Goal: Communication & Community: Answer question/provide support

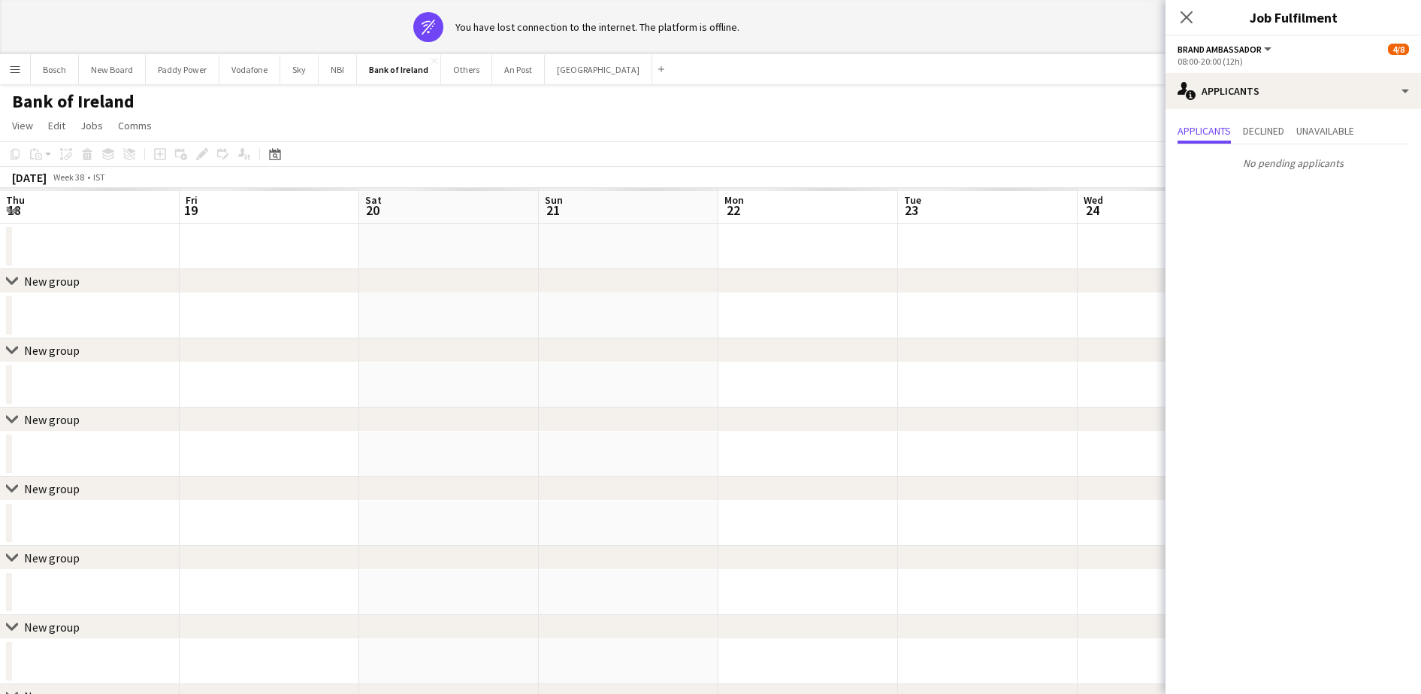
scroll to position [0, 460]
click at [808, 75] on app-navbar "Menu Boards Boards Boards All jobs Status Workforce Workforce My Workforce Recr…" at bounding box center [710, 69] width 1421 height 30
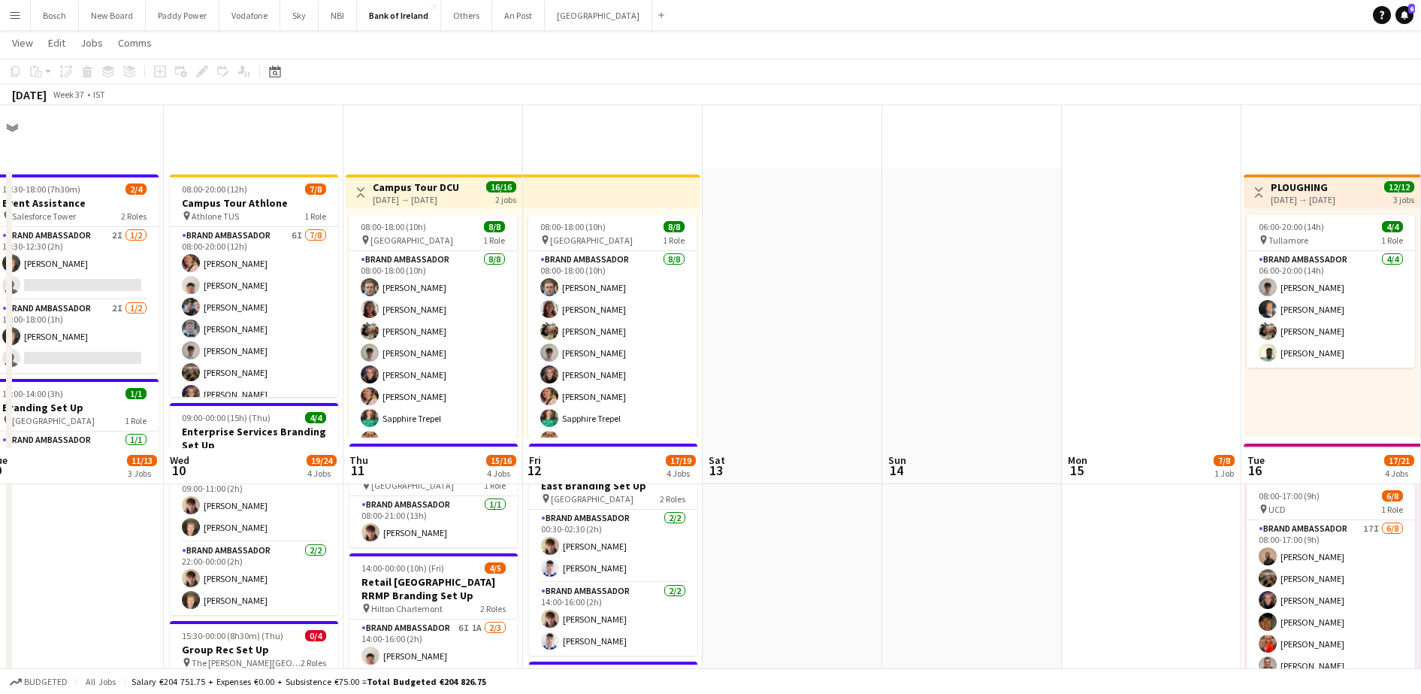
scroll to position [470, 0]
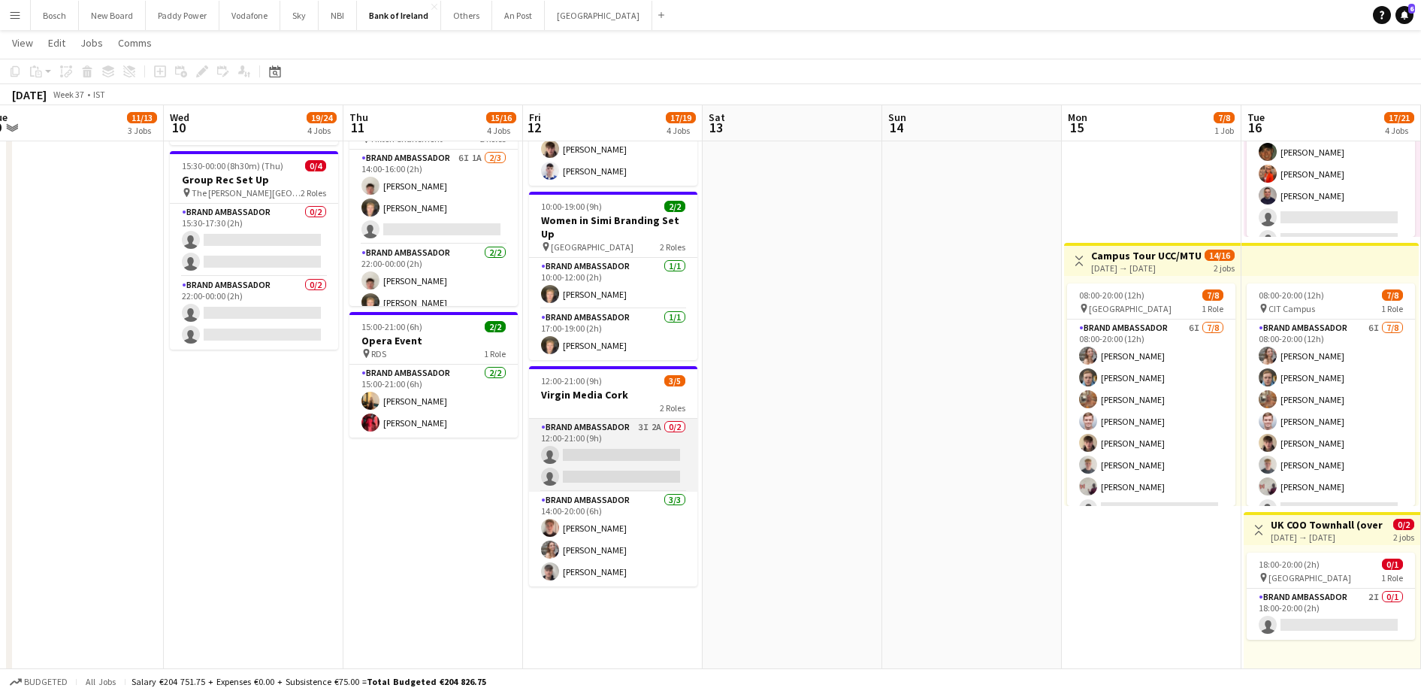
click at [657, 452] on app-card-role "Brand Ambassador 3I 2A 0/2 12:00-21:00 (9h) single-neutral-actions single-neutr…" at bounding box center [613, 455] width 168 height 73
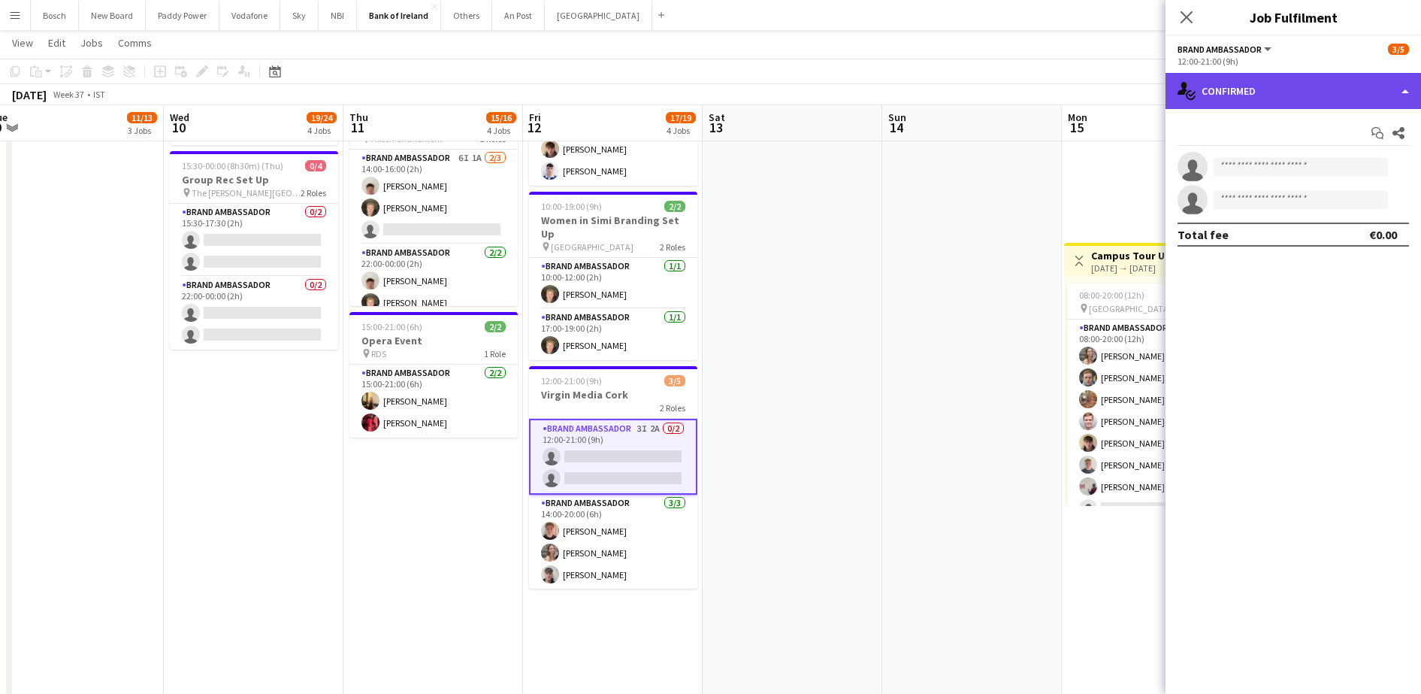
click at [1286, 98] on div "single-neutral-actions-check-2 Confirmed" at bounding box center [1292, 91] width 255 height 36
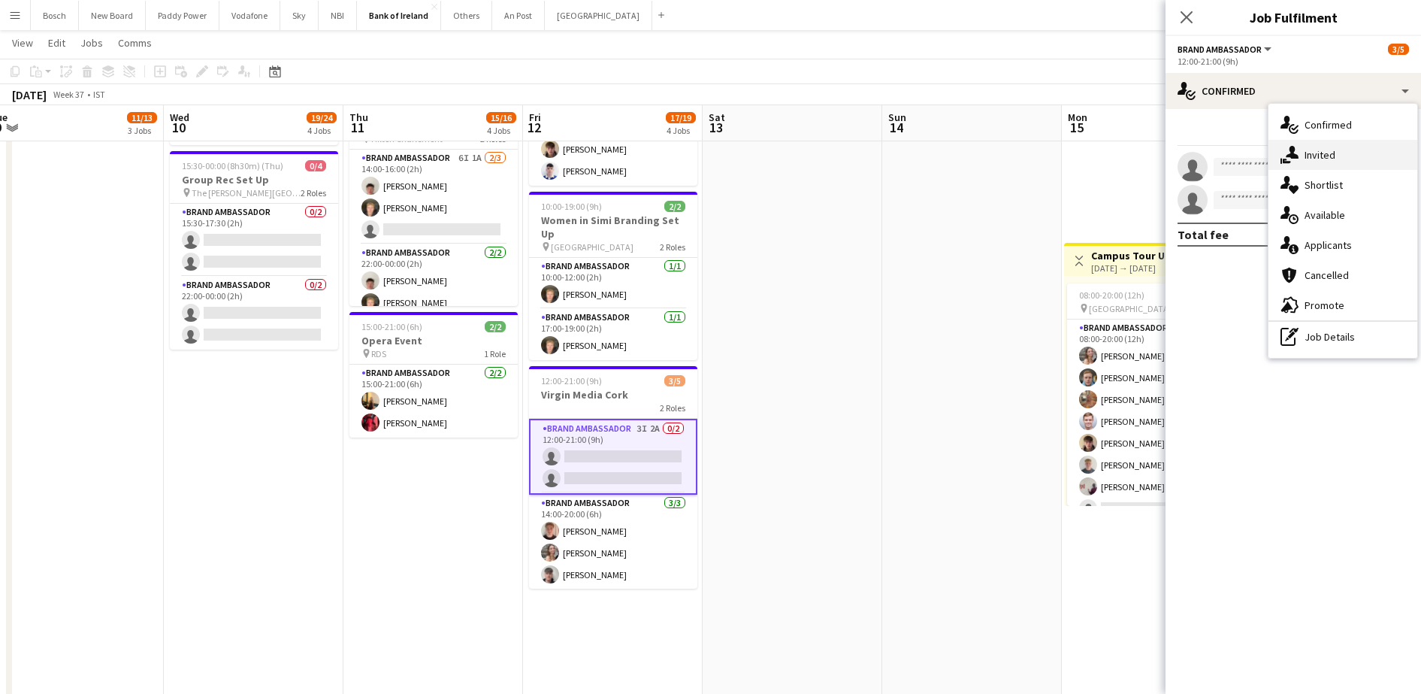
click at [1340, 164] on div "single-neutral-actions-share-1 Invited" at bounding box center [1342, 155] width 149 height 30
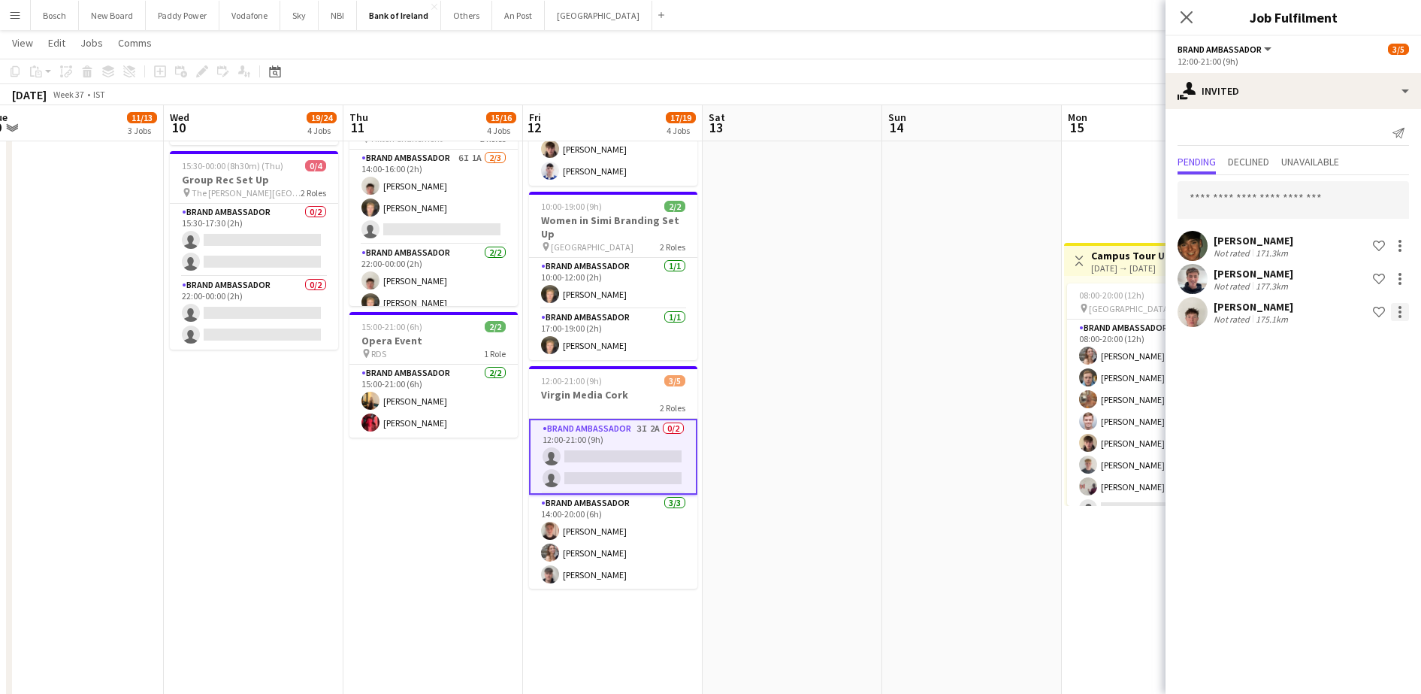
click at [1394, 308] on div at bounding box center [1400, 312] width 18 height 18
click at [1340, 378] on span "Send notification" at bounding box center [1352, 375] width 89 height 13
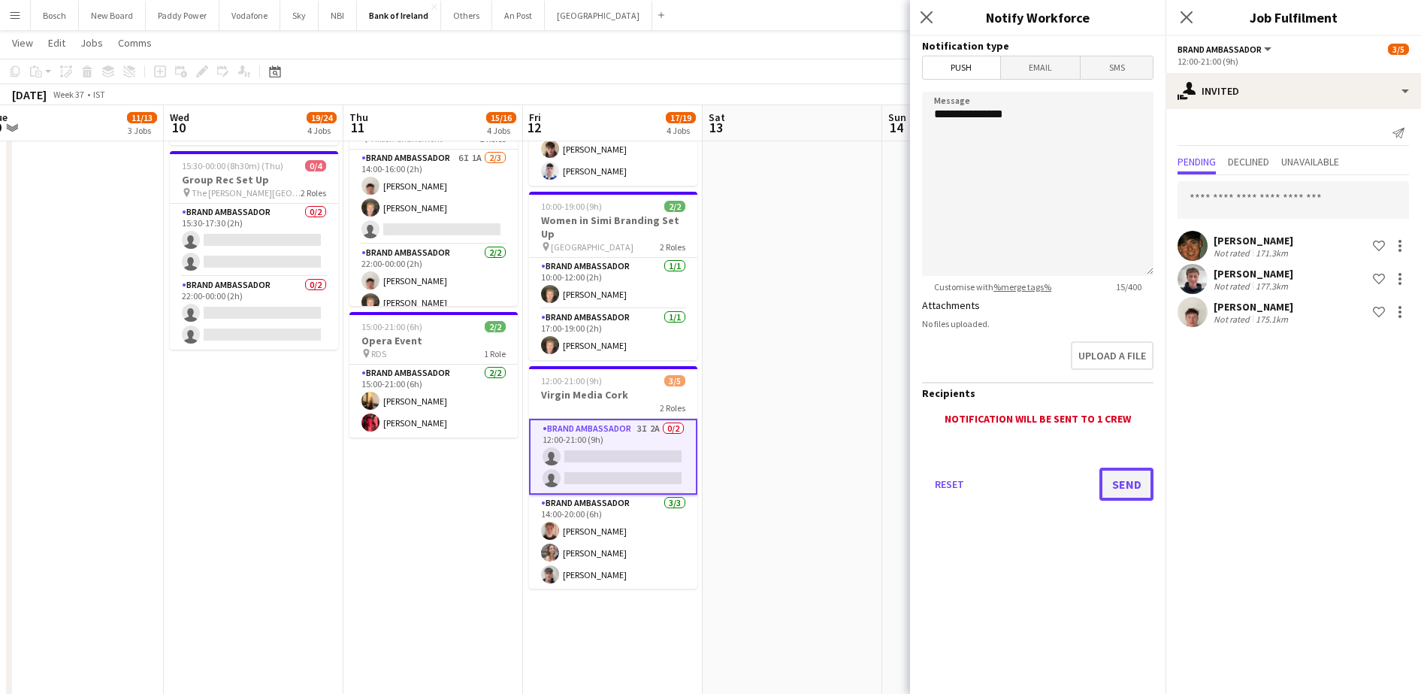
click at [1117, 477] on button "Send" at bounding box center [1126, 483] width 54 height 33
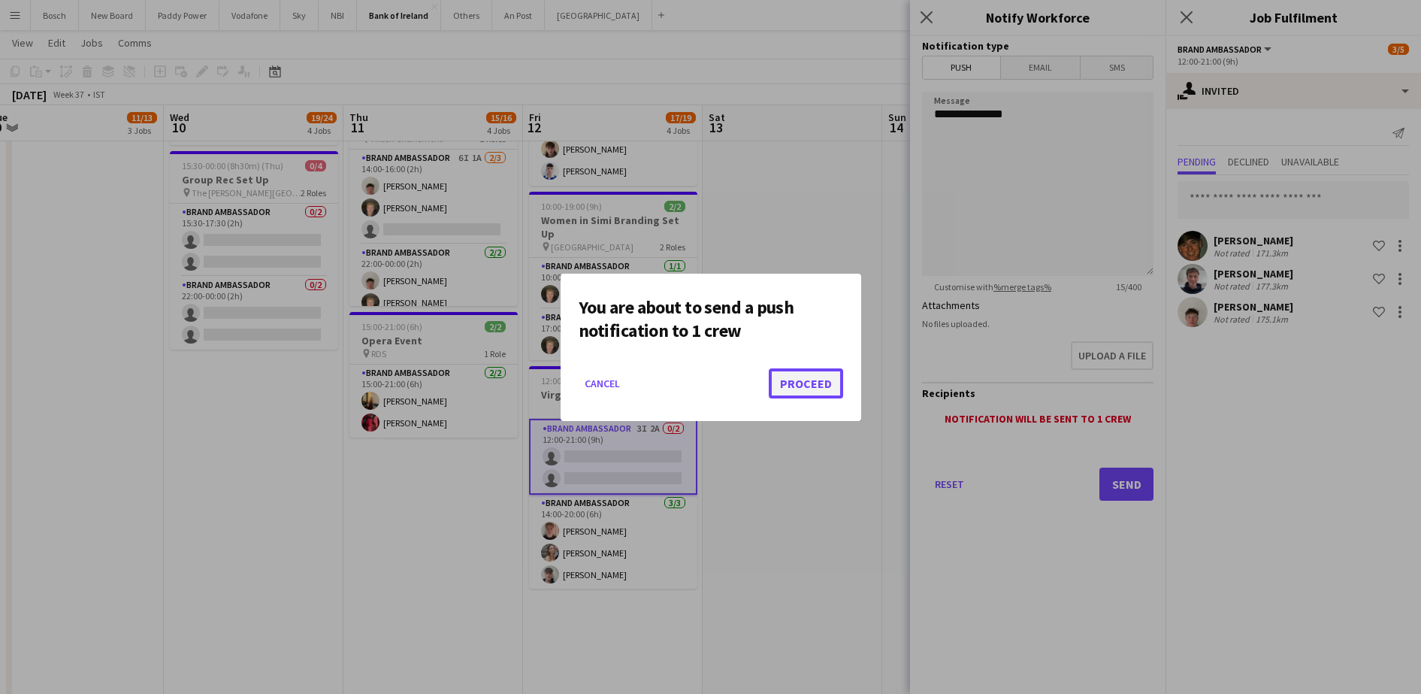
click at [817, 385] on button "Proceed" at bounding box center [806, 383] width 74 height 30
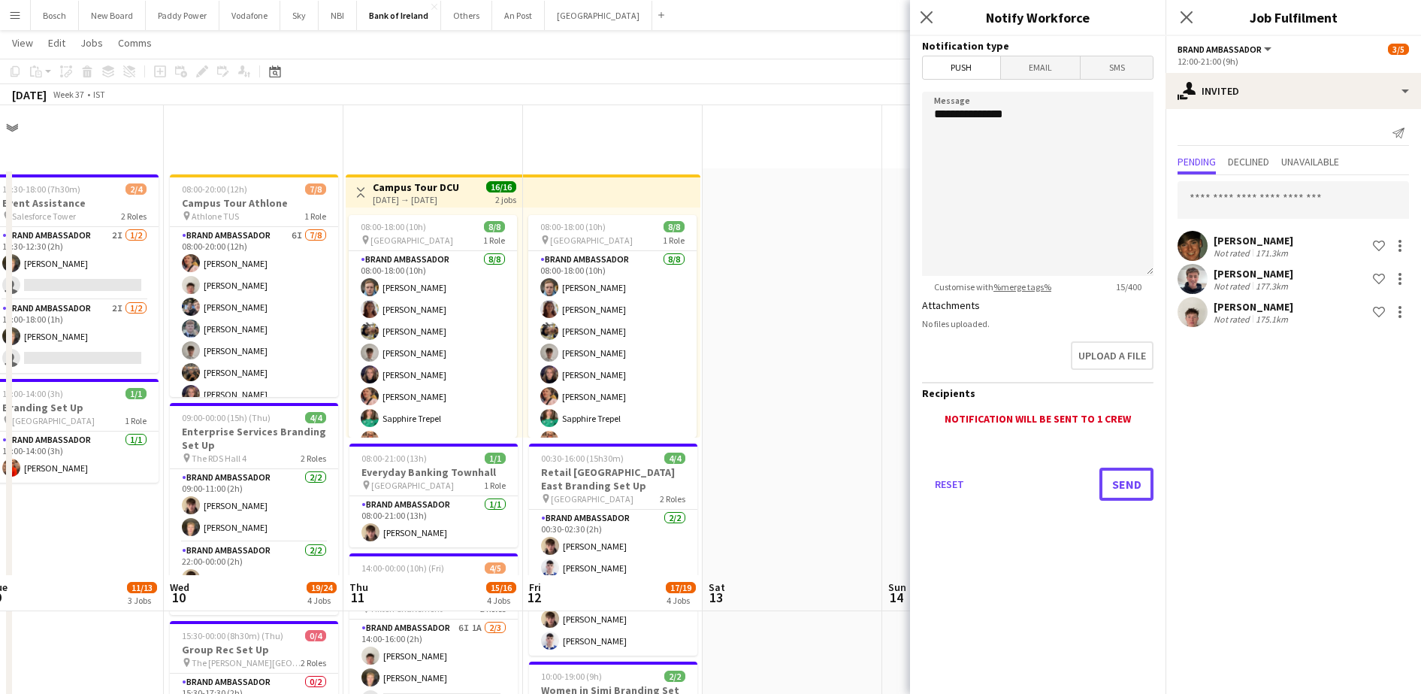
scroll to position [470, 0]
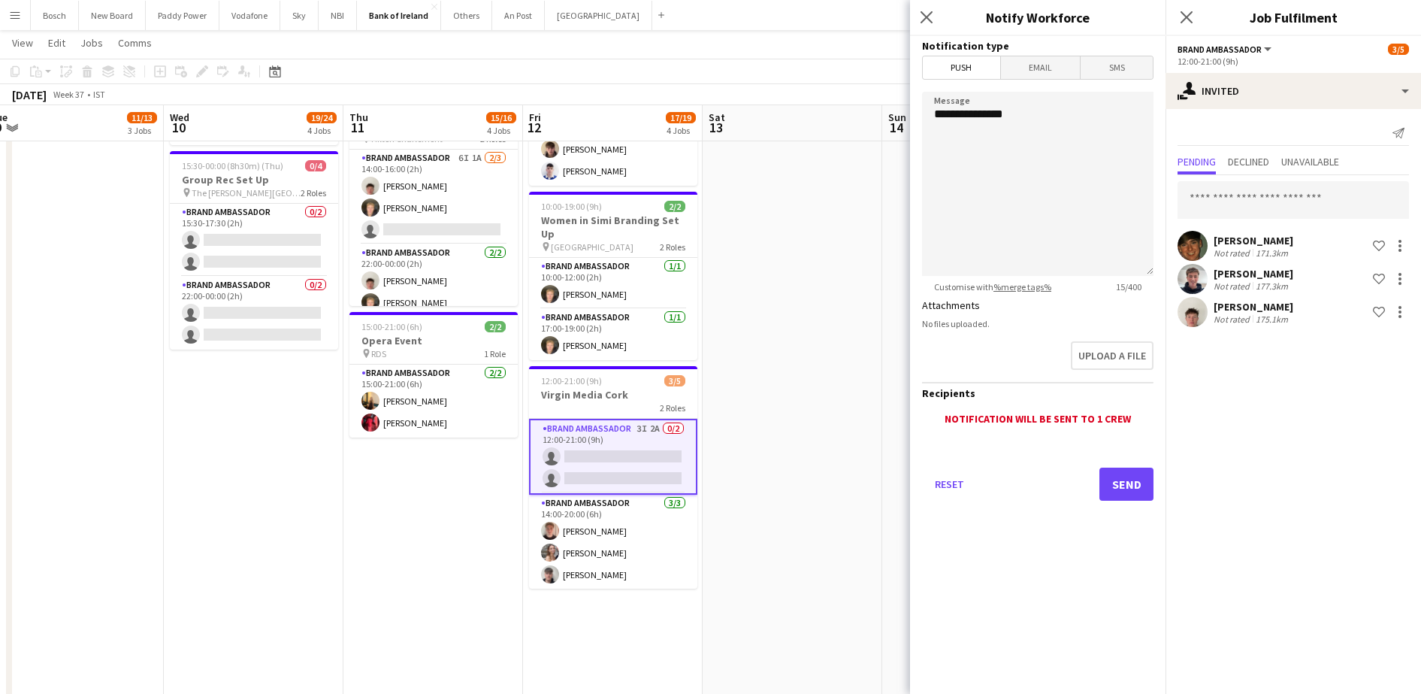
click at [832, 124] on app-board-header-date "Sat 13" at bounding box center [793, 123] width 180 height 36
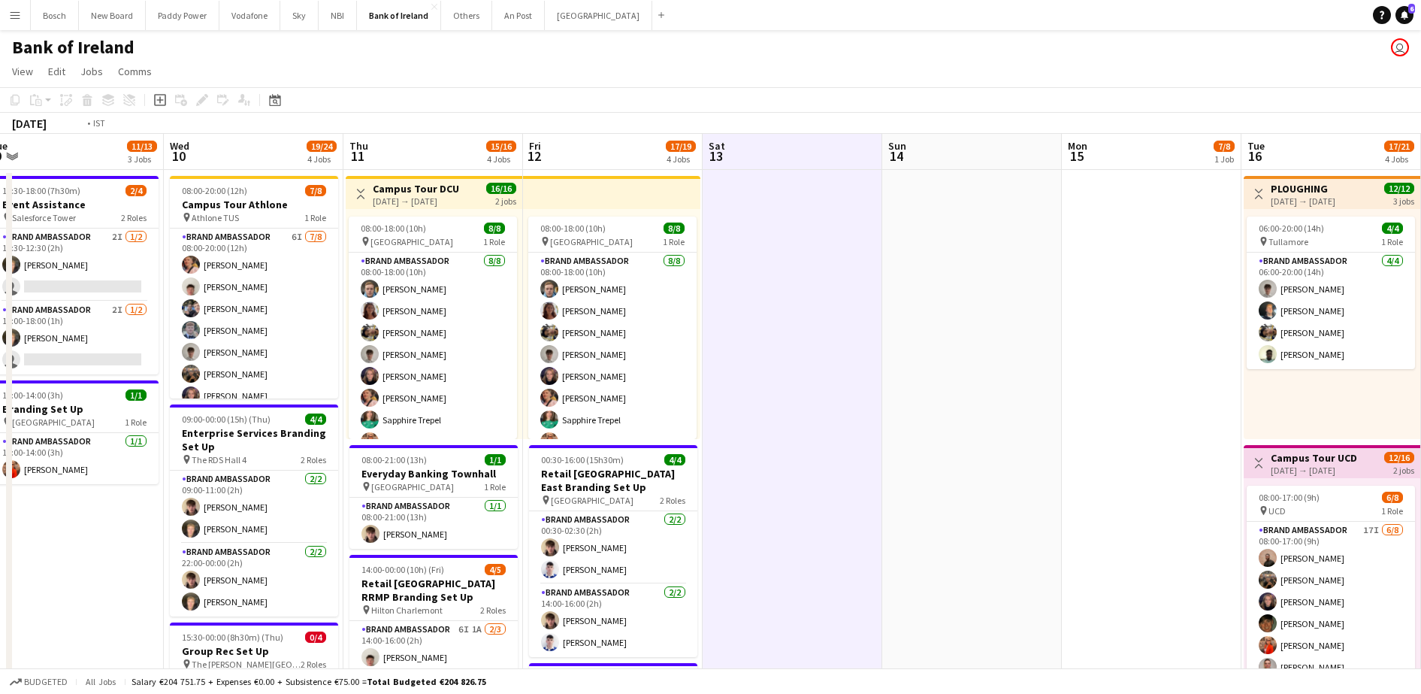
scroll to position [0, 420]
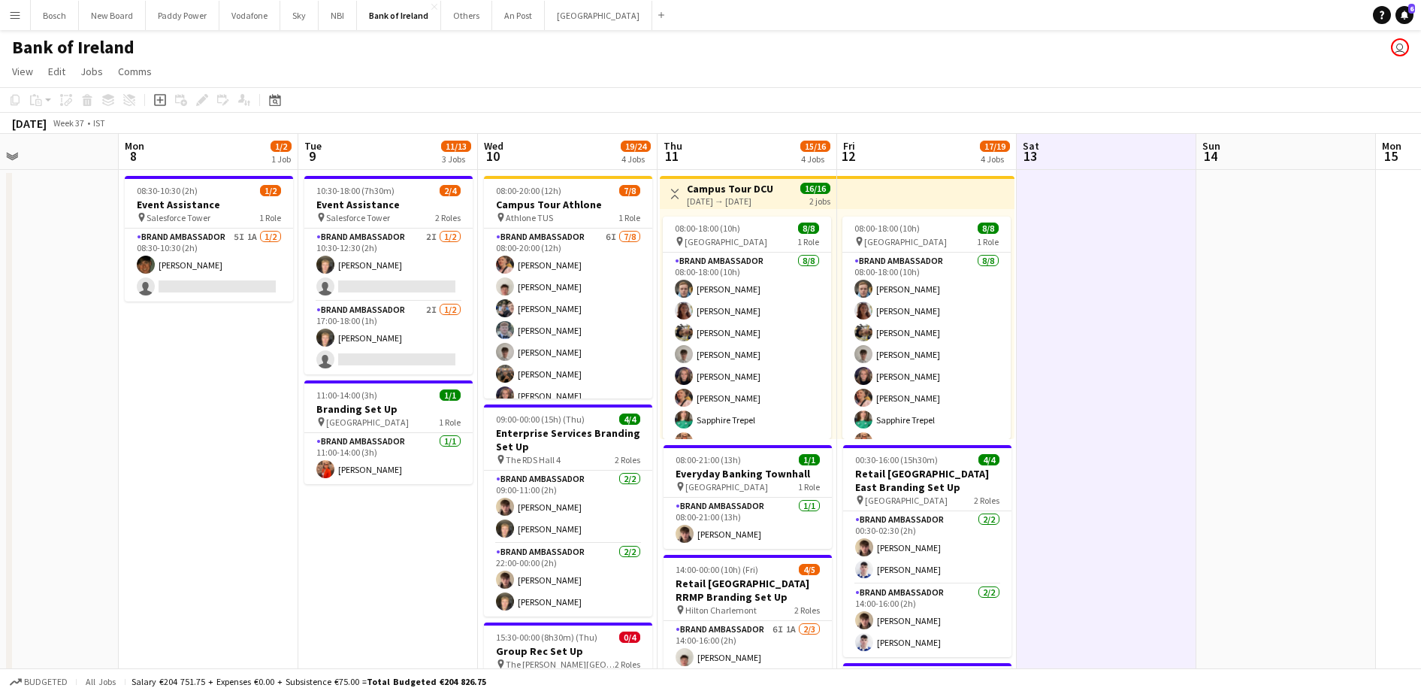
drag, startPoint x: 964, startPoint y: 303, endPoint x: 1123, endPoint y: 300, distance: 158.6
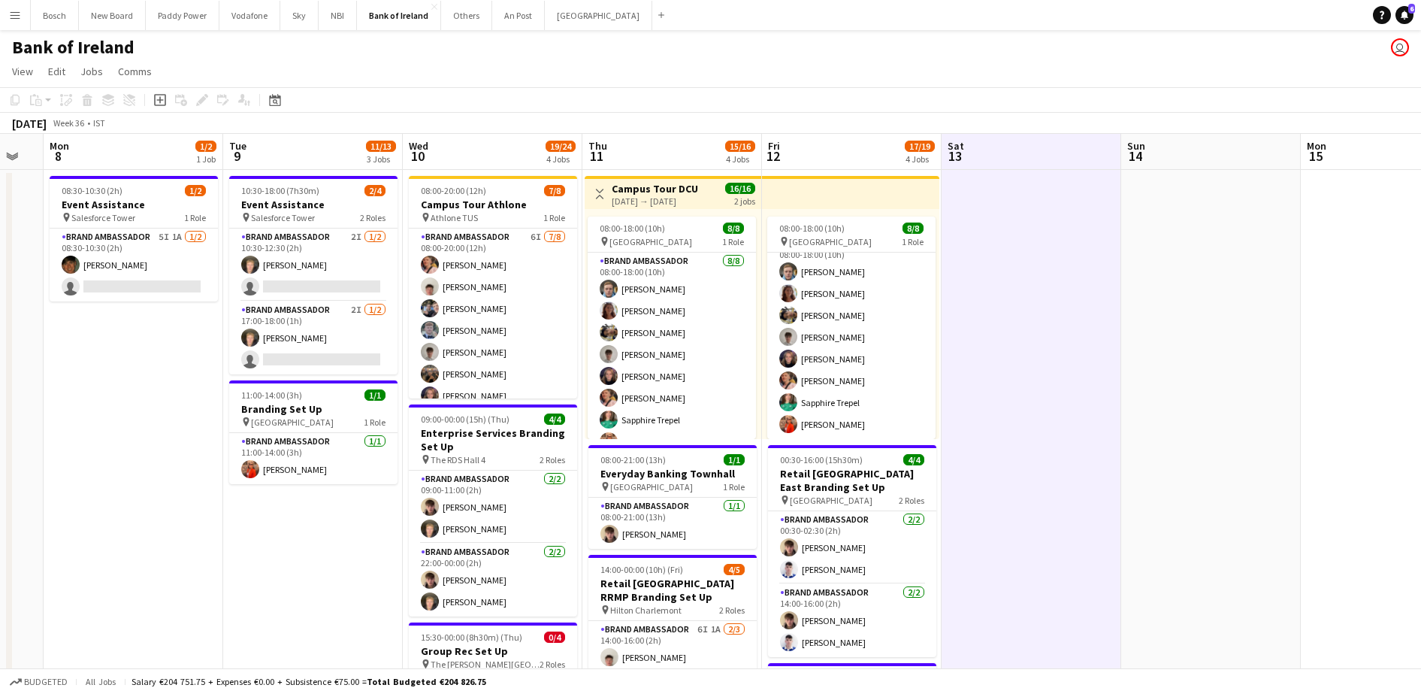
scroll to position [0, 494]
drag, startPoint x: 1234, startPoint y: 397, endPoint x: 1160, endPoint y: 396, distance: 73.6
